Goal: Information Seeking & Learning: Learn about a topic

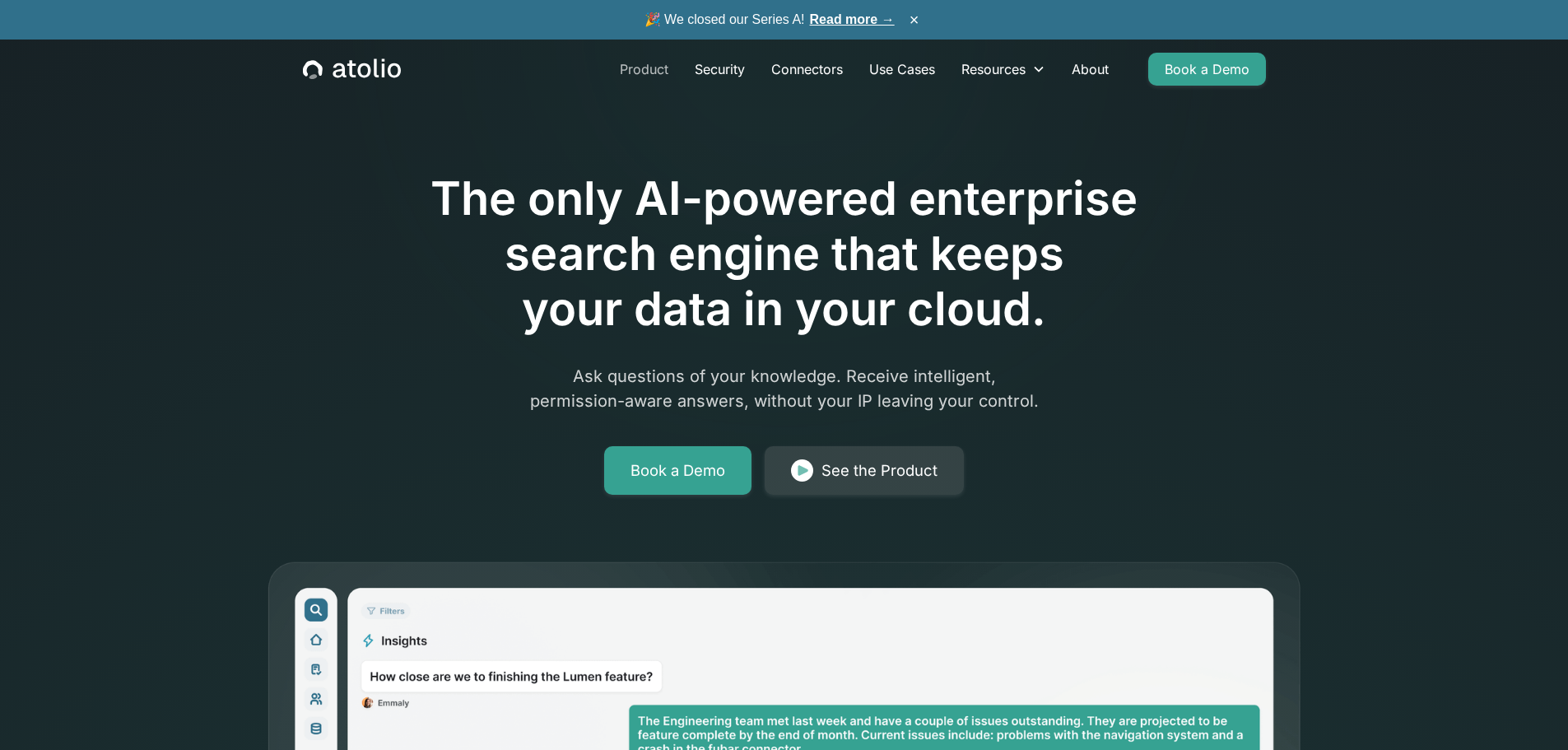
click at [634, 75] on link "Product" at bounding box center [644, 70] width 74 height 33
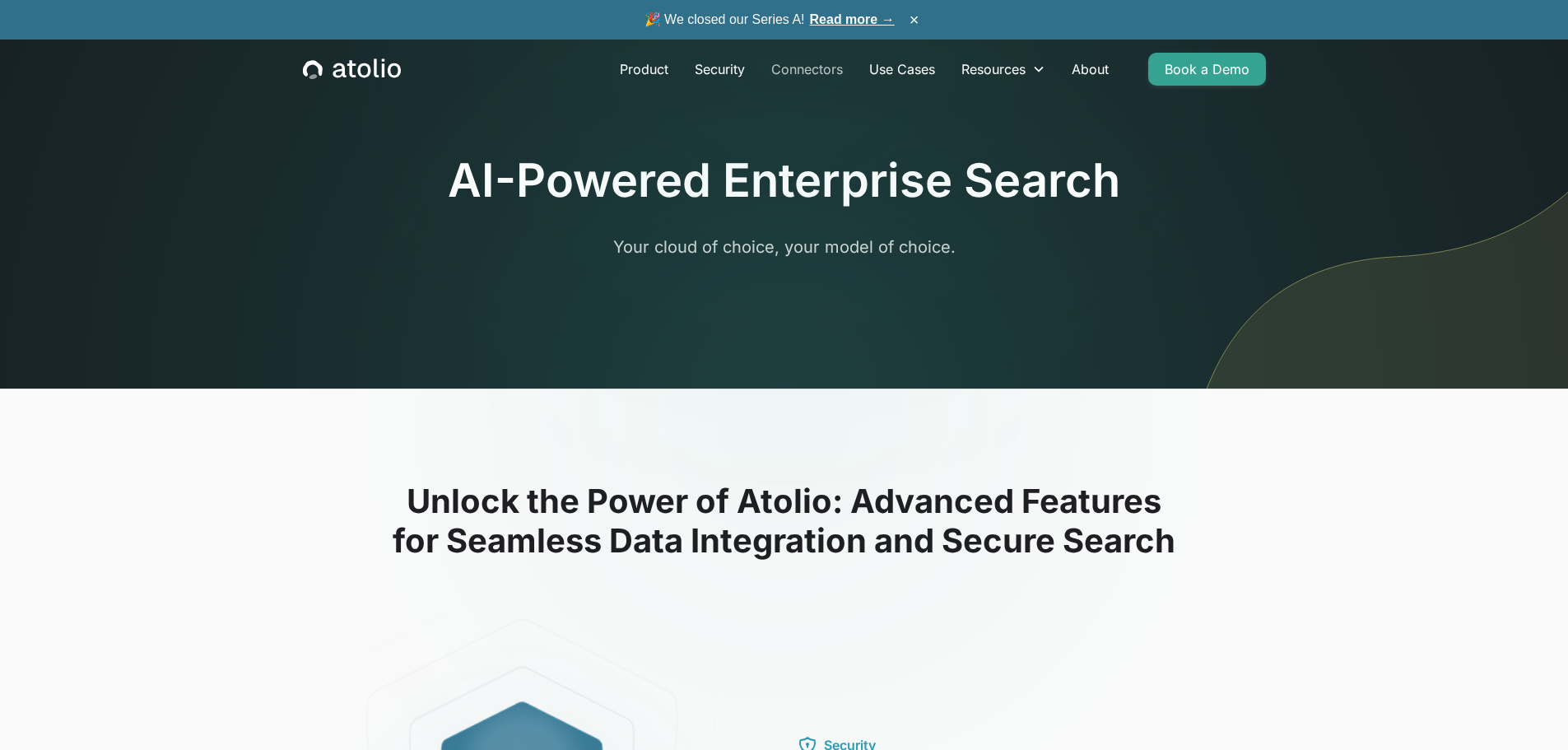
click at [851, 58] on link "Connectors" at bounding box center [807, 70] width 98 height 33
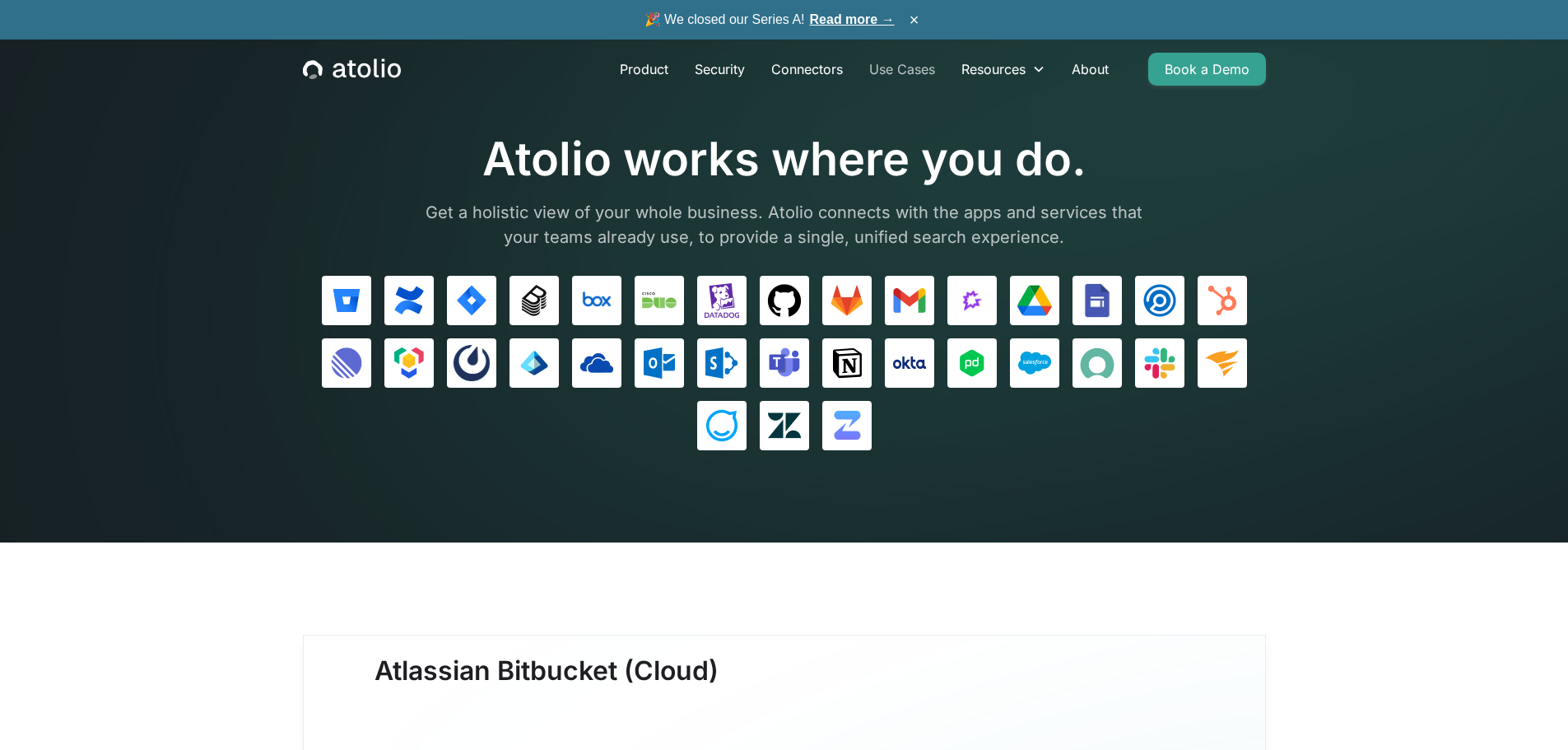
click at [901, 61] on link "Use Cases" at bounding box center [902, 70] width 92 height 33
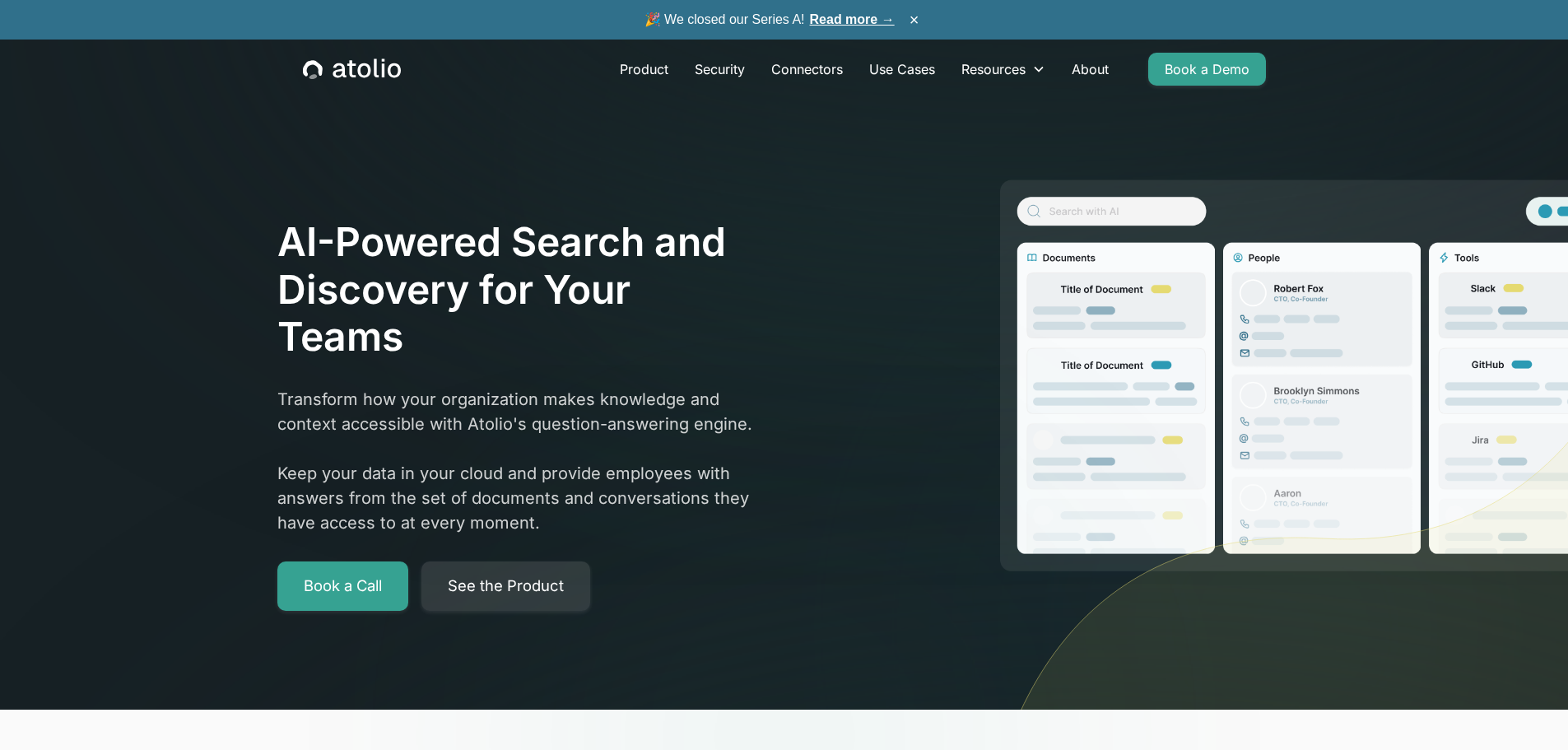
click at [370, 67] on icon "home" at bounding box center [352, 70] width 98 height 22
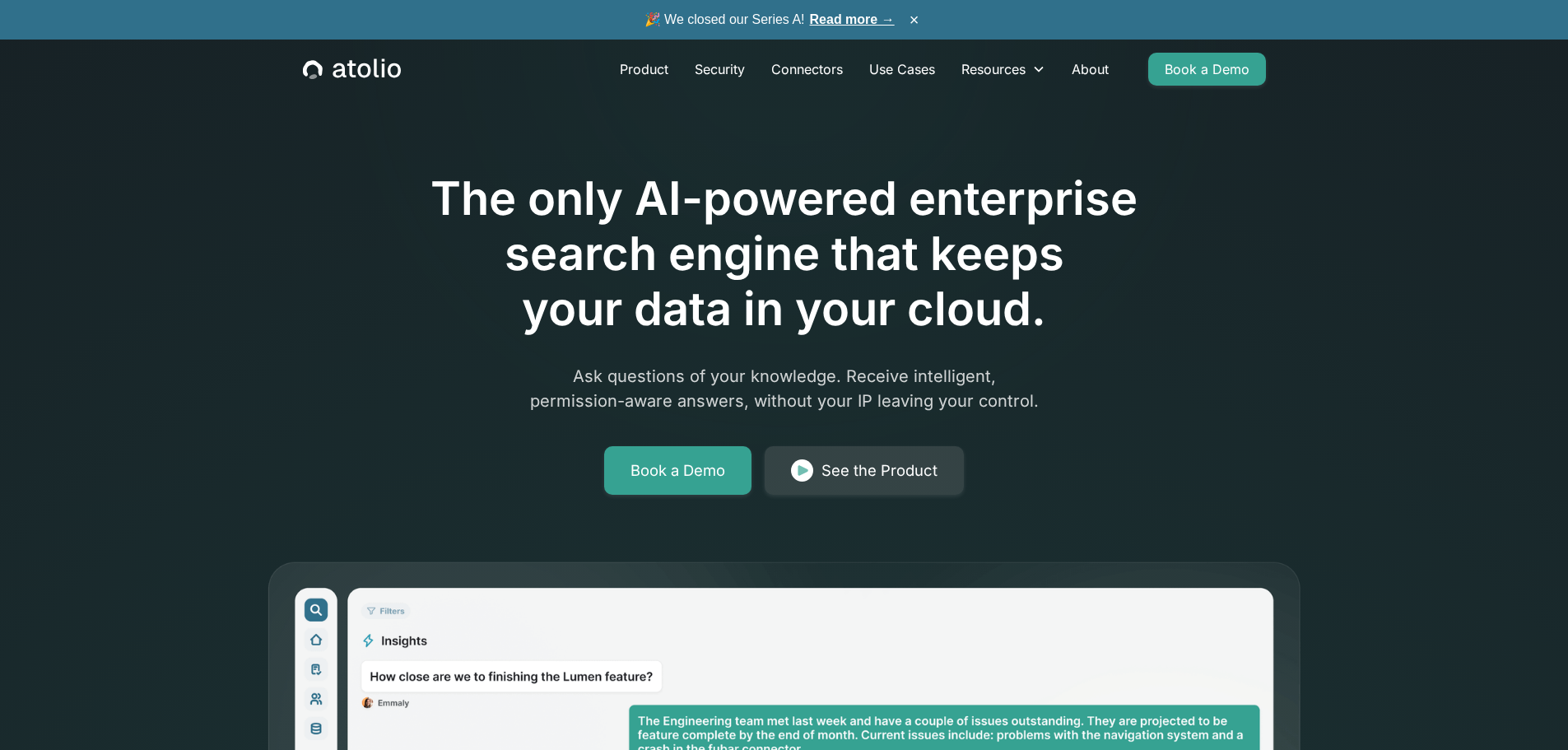
click at [843, 25] on link "Read more →" at bounding box center [852, 20] width 84 height 14
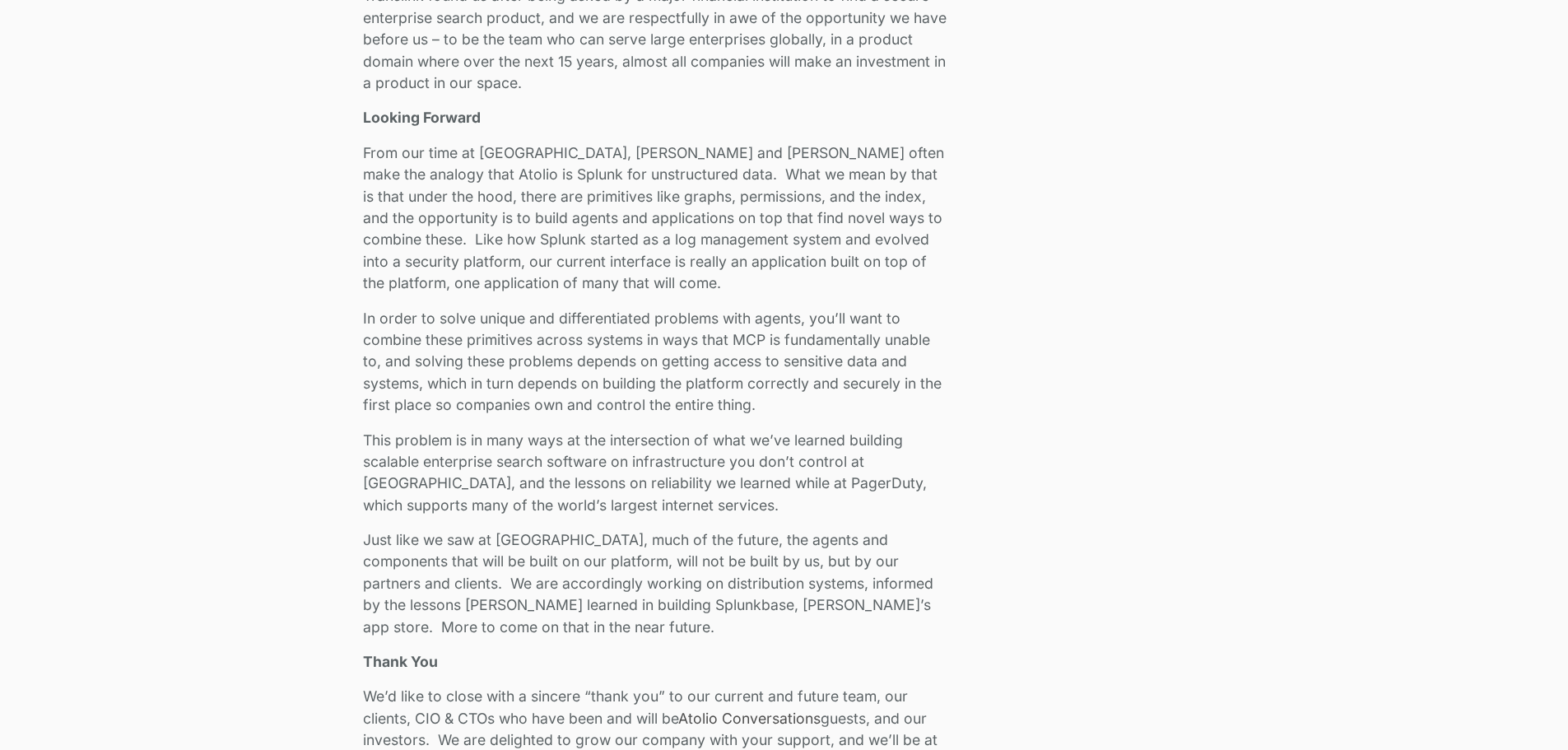
scroll to position [3149, 0]
